Goal: Task Accomplishment & Management: Manage account settings

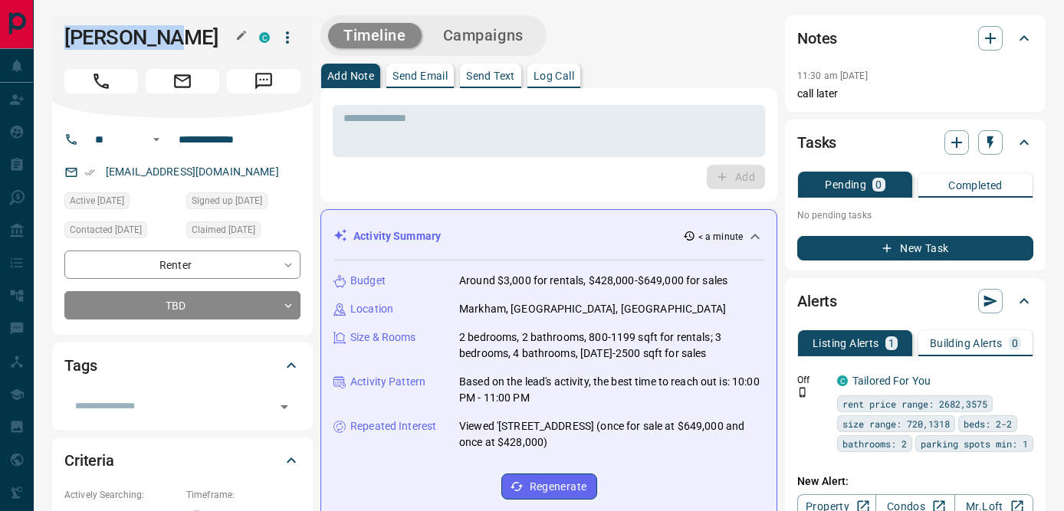
drag, startPoint x: 65, startPoint y: 37, endPoint x: 202, endPoint y: 37, distance: 137.3
click at [202, 37] on h1 "[PERSON_NAME]" at bounding box center [150, 37] width 172 height 25
copy h1 "[PERSON_NAME]"
click at [225, 139] on input "**********" at bounding box center [233, 139] width 120 height 25
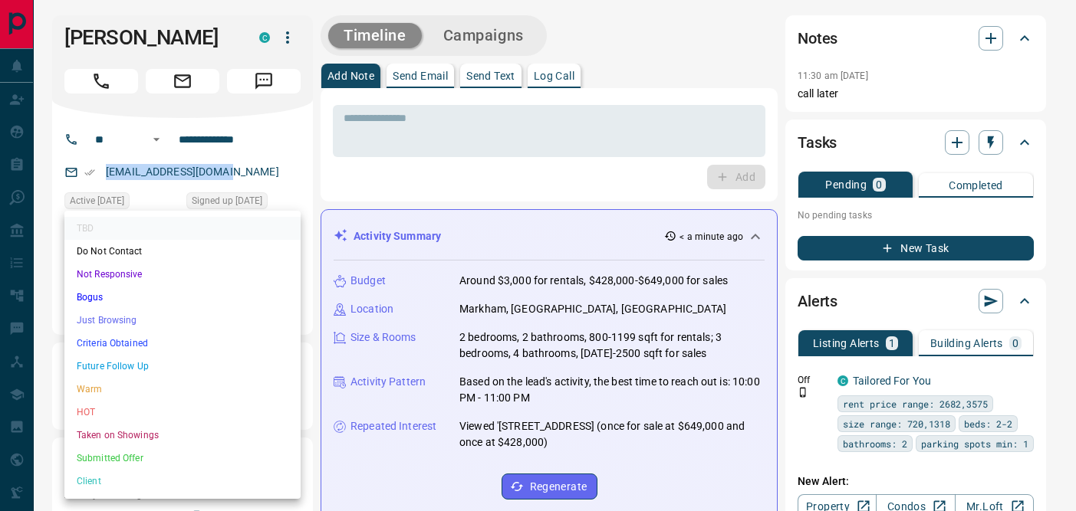
click at [149, 274] on li "Not Responsive" at bounding box center [182, 274] width 236 height 23
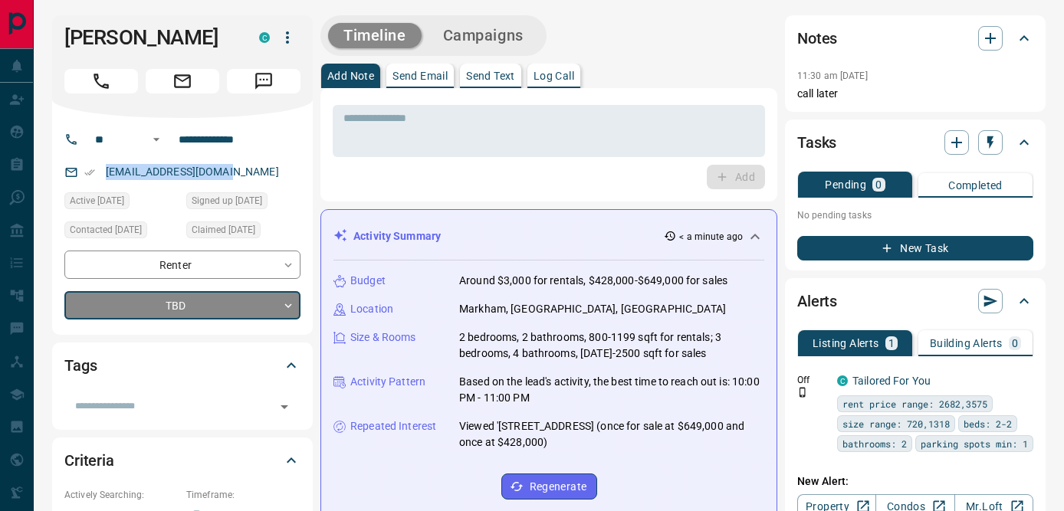
click at [435, 136] on div "TBD Do Not Contact Not Responsive Bogus Just Browsing Criteria Obtained Future …" at bounding box center [532, 255] width 1064 height 511
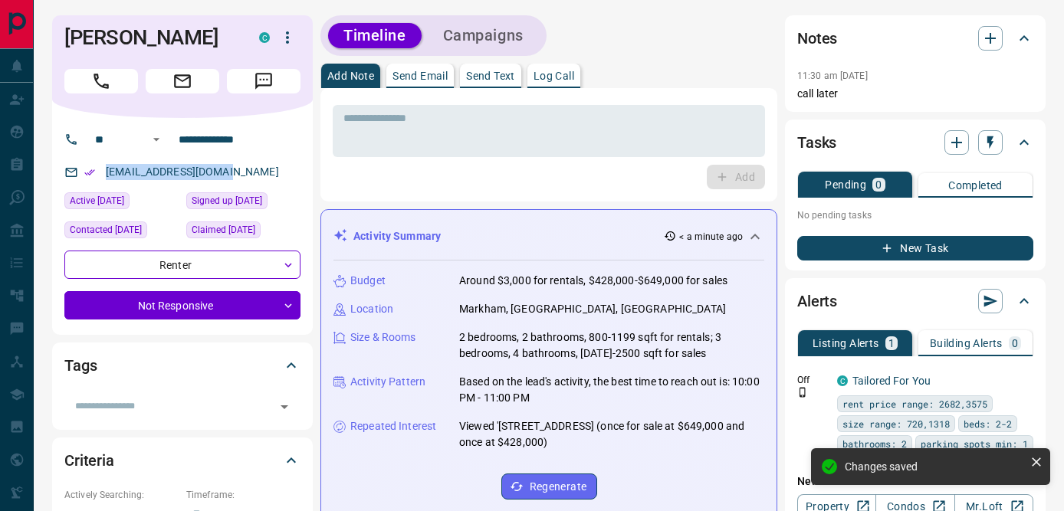
type input "*"
click at [435, 136] on textarea at bounding box center [549, 131] width 411 height 39
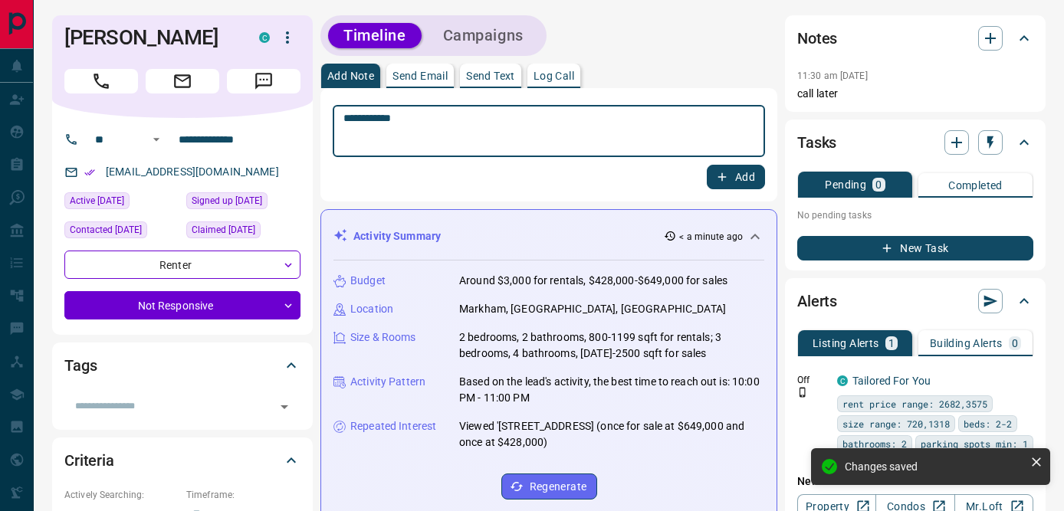
type textarea "**********"
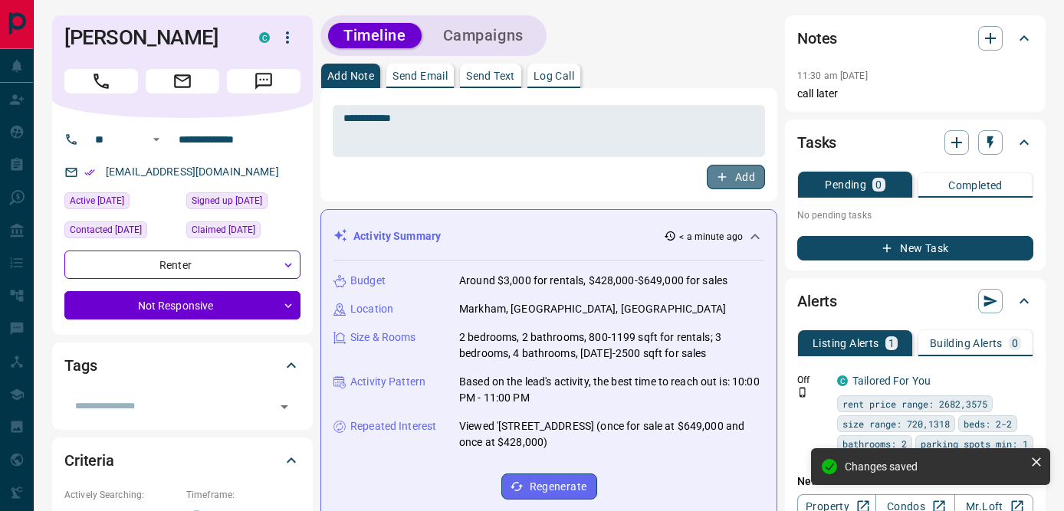
click at [748, 178] on button "Add" at bounding box center [736, 177] width 58 height 25
click at [992, 149] on icon "button" at bounding box center [990, 142] width 15 height 15
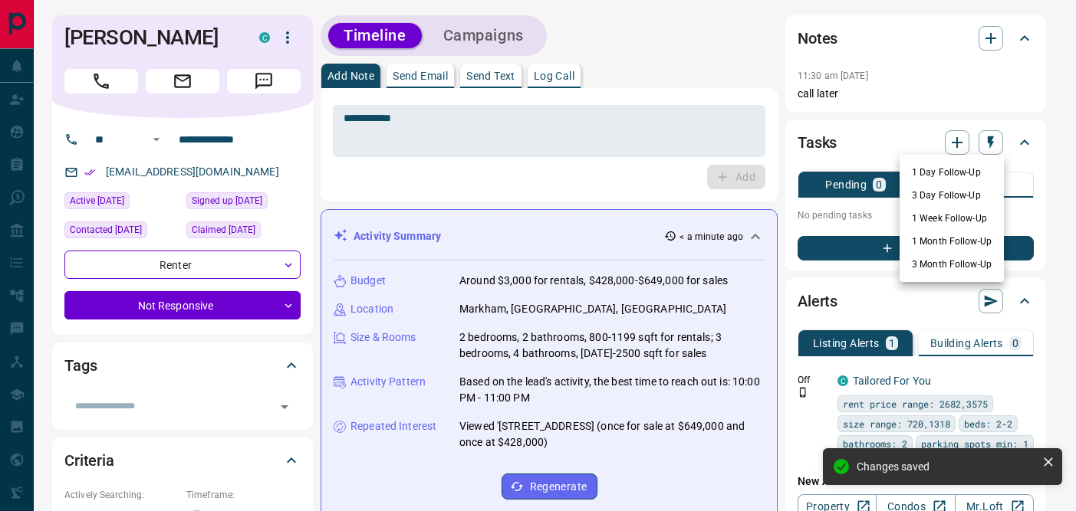
click at [955, 179] on li "1 Day Follow-Up" at bounding box center [951, 172] width 104 height 23
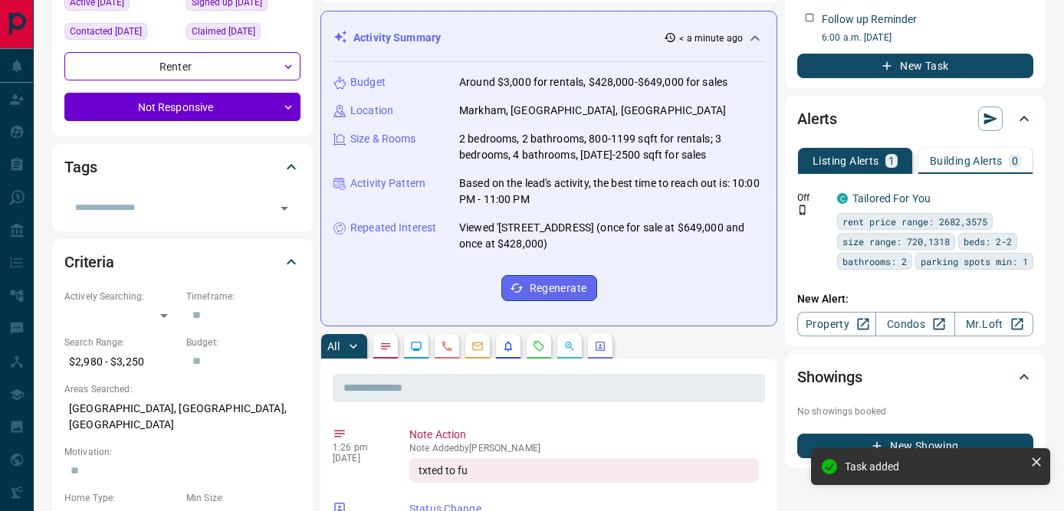
scroll to position [199, 0]
